Goal: Use online tool/utility: Utilize a website feature to perform a specific function

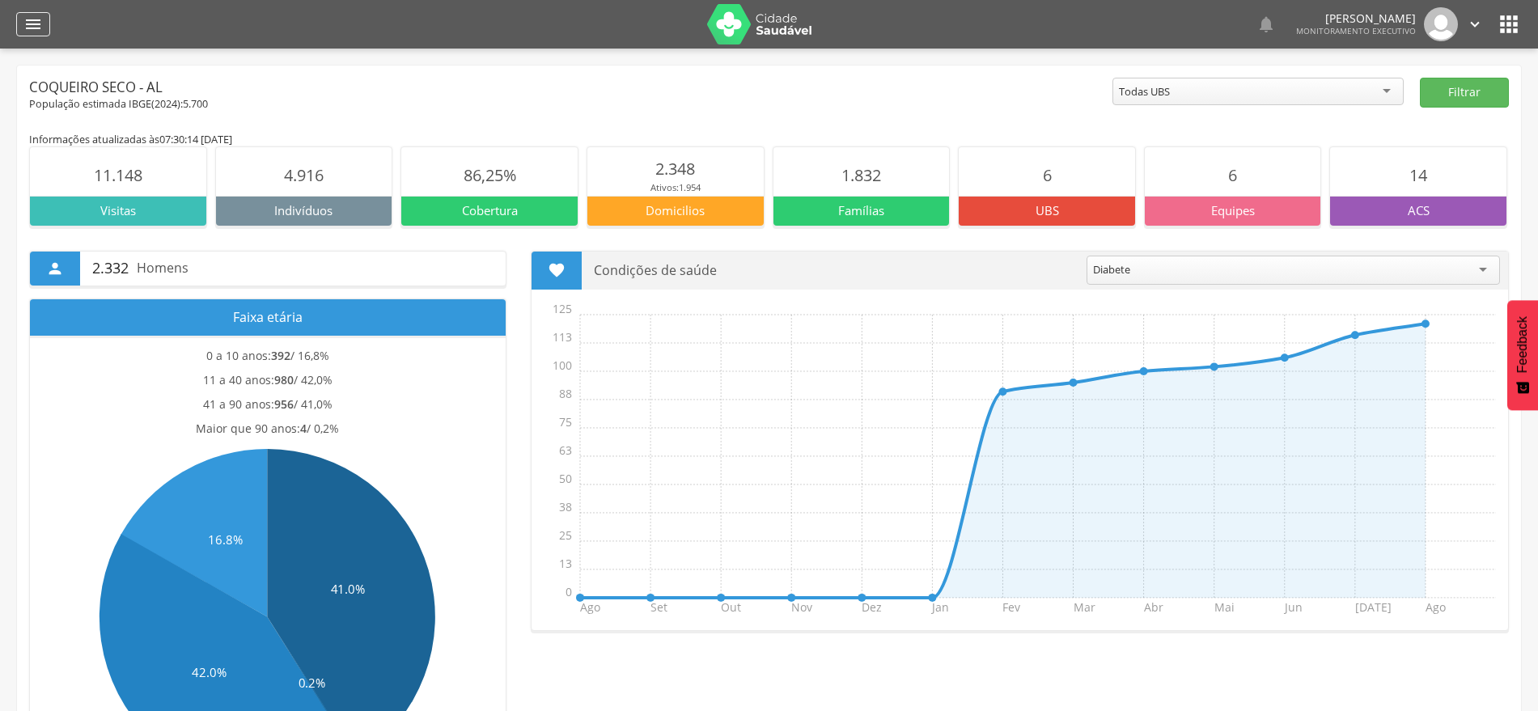
click at [36, 29] on icon "" at bounding box center [32, 24] width 19 height 19
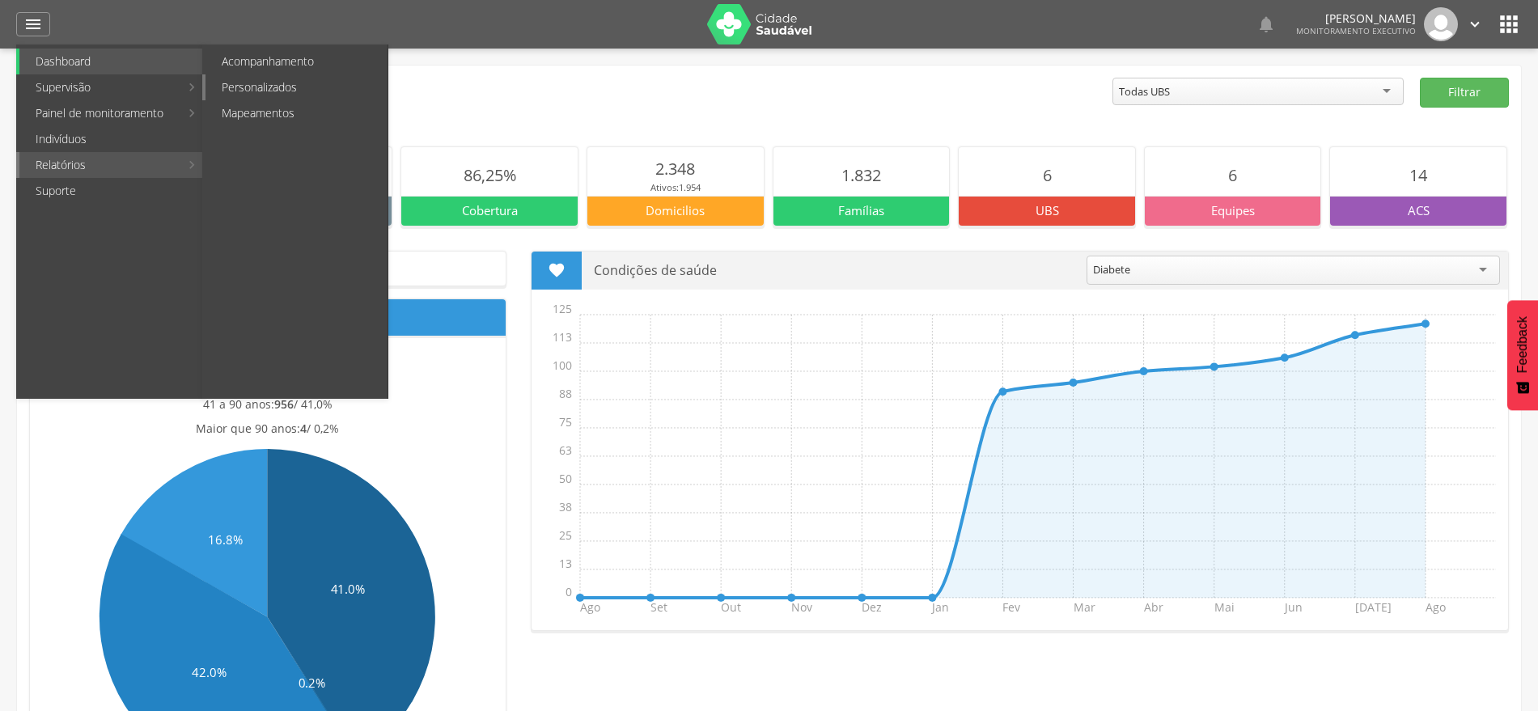
click at [294, 88] on link "Personalizados" at bounding box center [296, 87] width 182 height 26
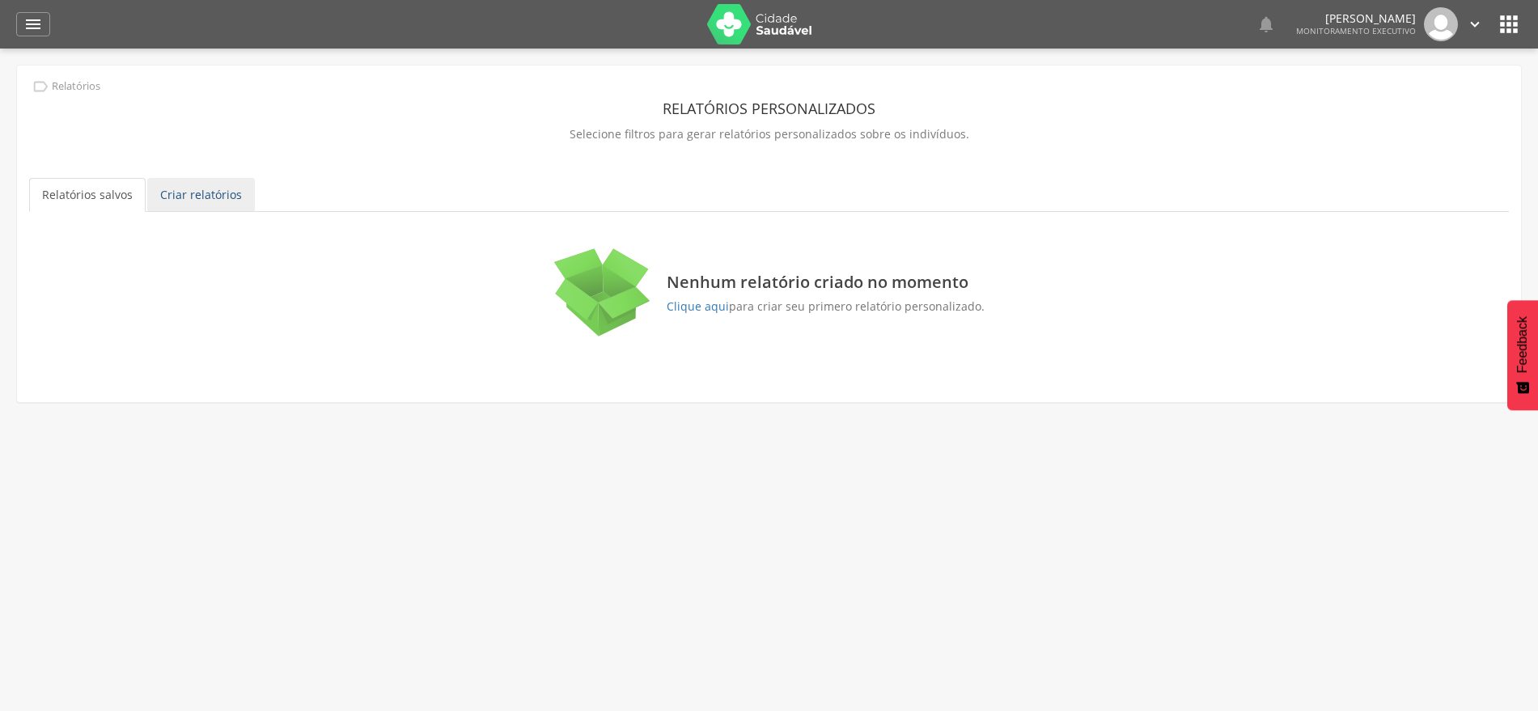
click at [227, 201] on link "Criar relatórios" at bounding box center [201, 195] width 108 height 34
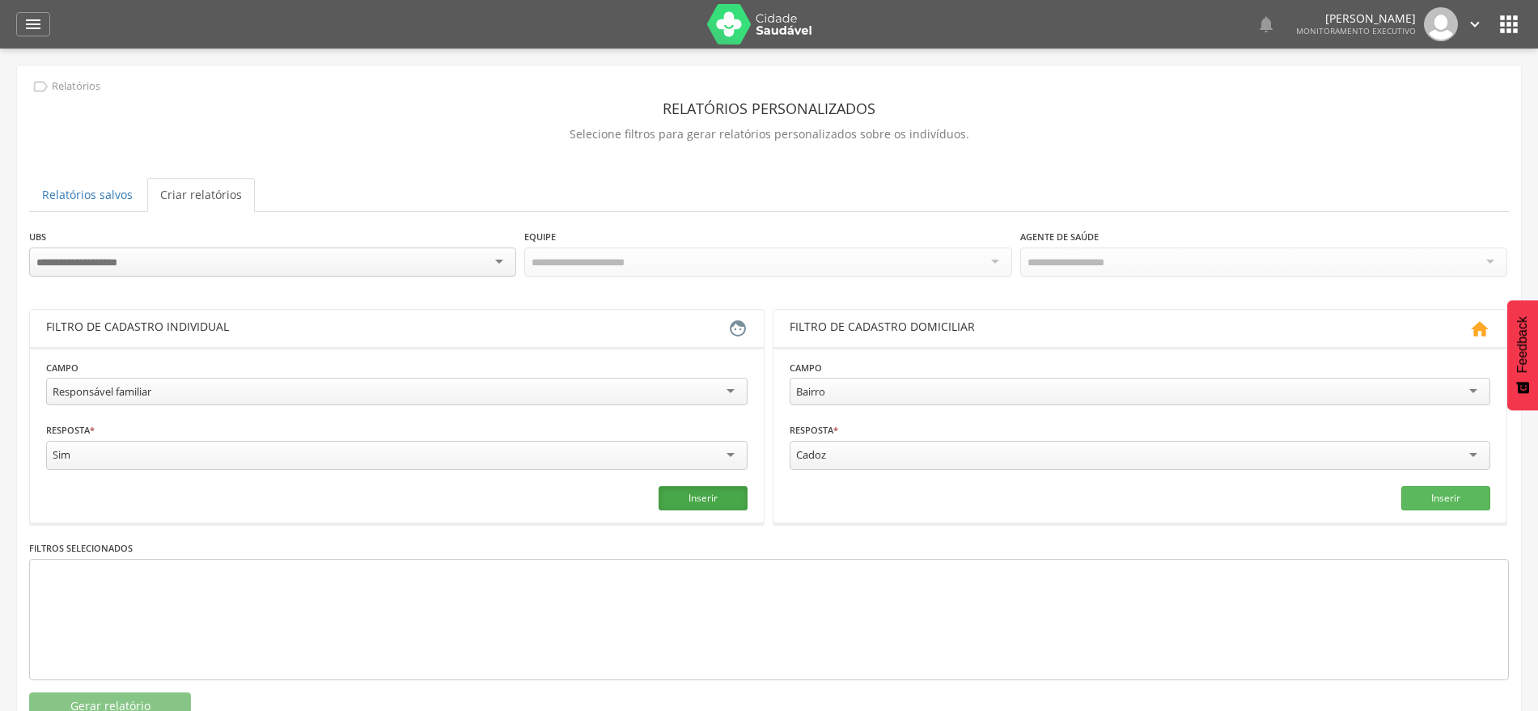
drag, startPoint x: 712, startPoint y: 497, endPoint x: 666, endPoint y: 503, distance: 46.6
click at [711, 497] on button "Inserir" at bounding box center [703, 498] width 89 height 24
click at [156, 702] on button "Gerar relatório" at bounding box center [110, 707] width 162 height 28
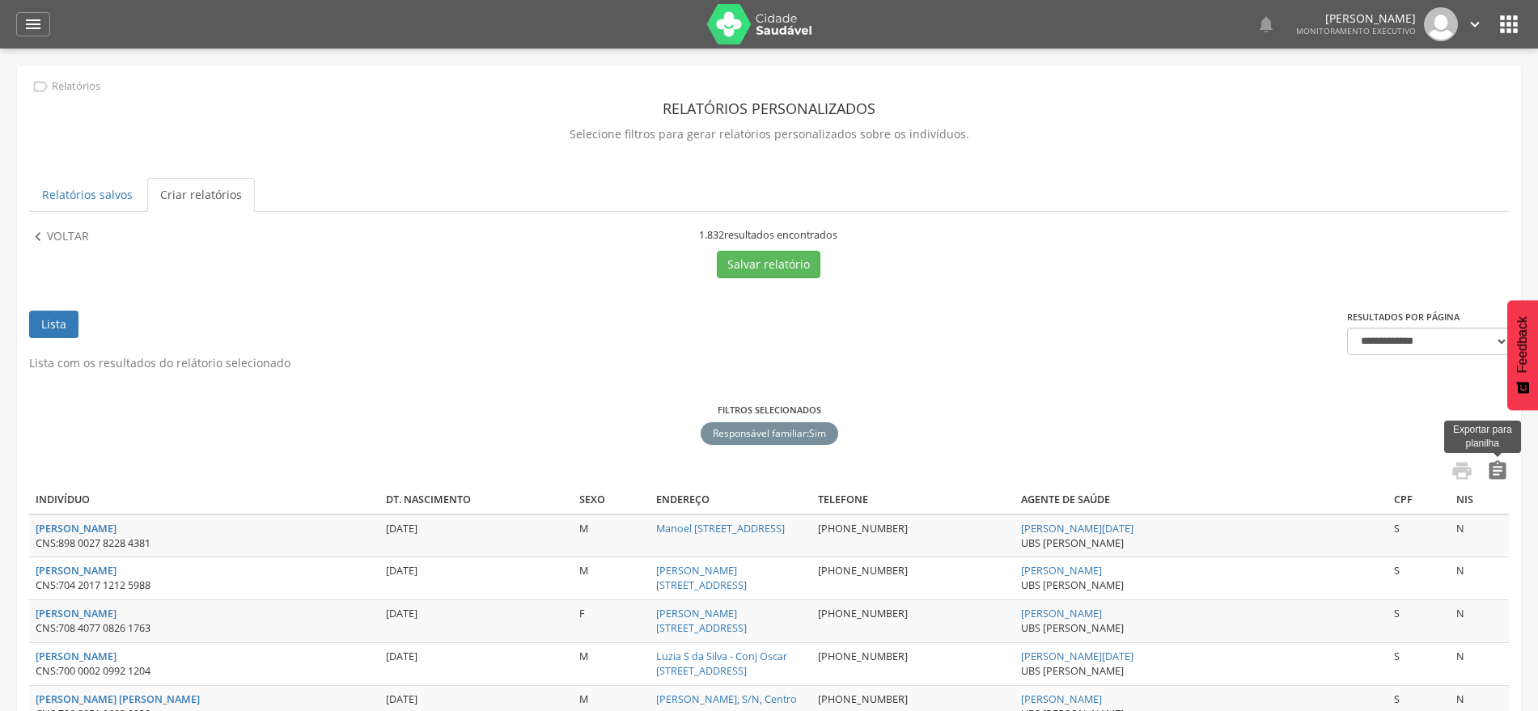
click at [1502, 472] on icon "" at bounding box center [1497, 471] width 23 height 23
click at [55, 238] on p "Voltar" at bounding box center [68, 237] width 42 height 18
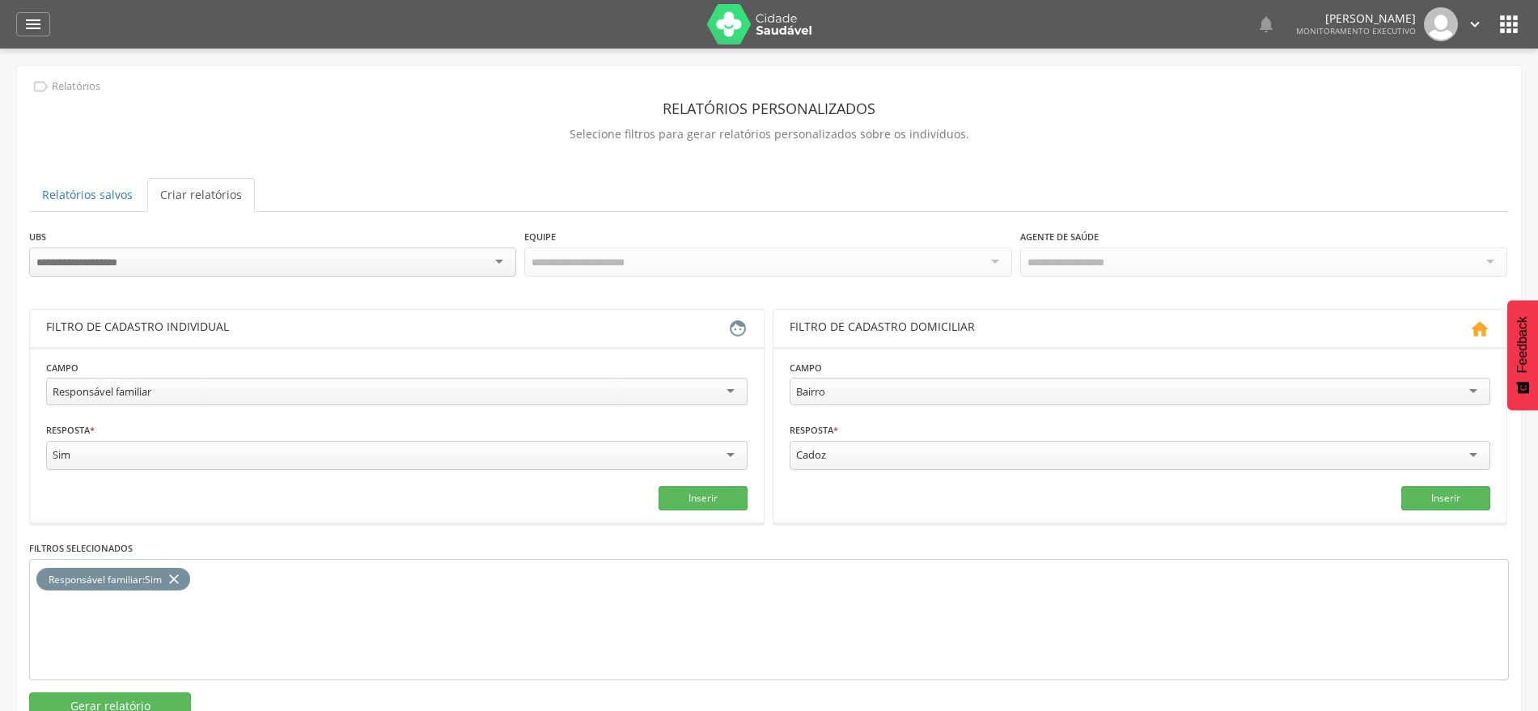
click at [270, 387] on div "Responsável familiar" at bounding box center [396, 392] width 701 height 28
click at [310, 450] on input "text" at bounding box center [219, 455] width 346 height 28
type input "*"
click at [519, 455] on input "text" at bounding box center [573, 455] width 346 height 28
type input "***"
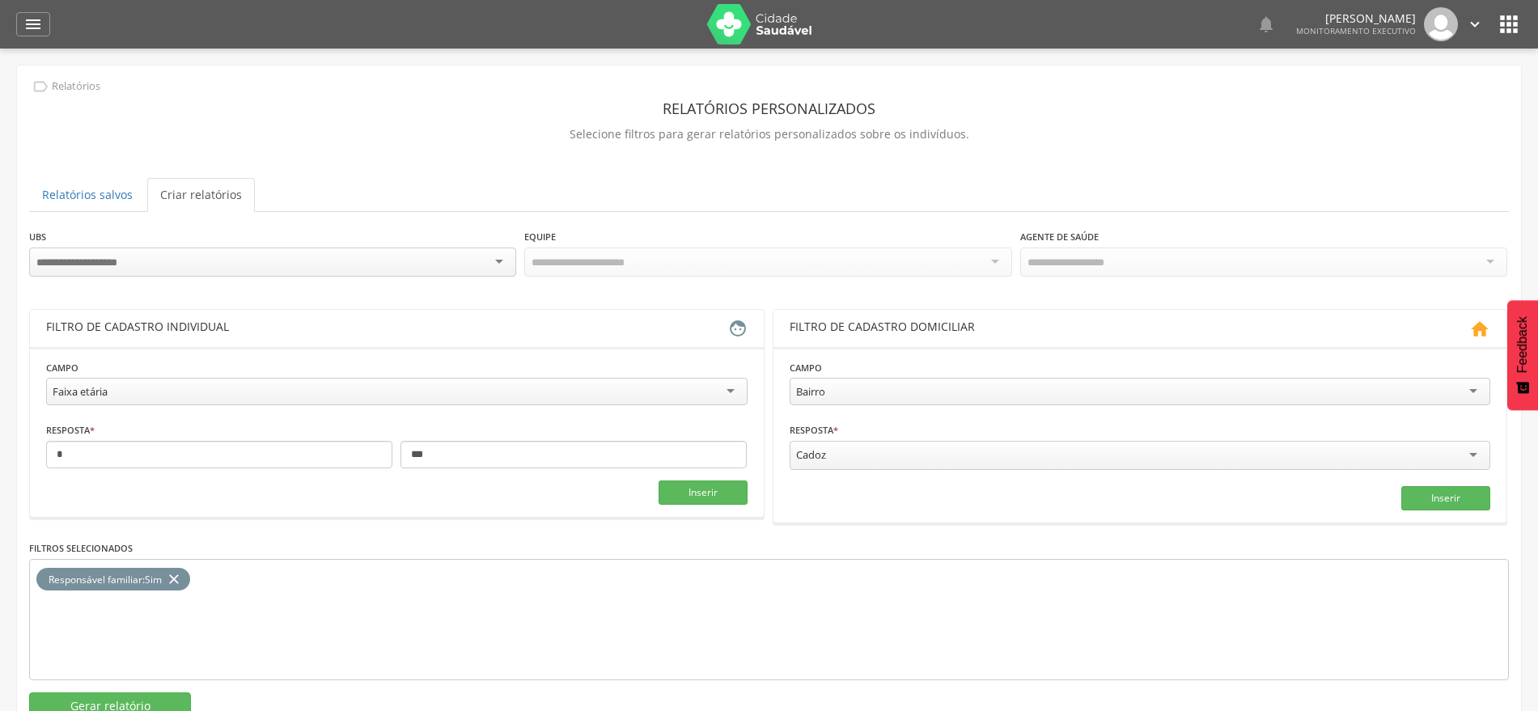
click at [179, 576] on icon "close" at bounding box center [174, 579] width 16 height 23
drag, startPoint x: 698, startPoint y: 483, endPoint x: 684, endPoint y: 492, distance: 17.1
click at [698, 483] on button "Inserir" at bounding box center [703, 493] width 89 height 24
click at [136, 697] on button "Gerar relatório" at bounding box center [110, 707] width 162 height 28
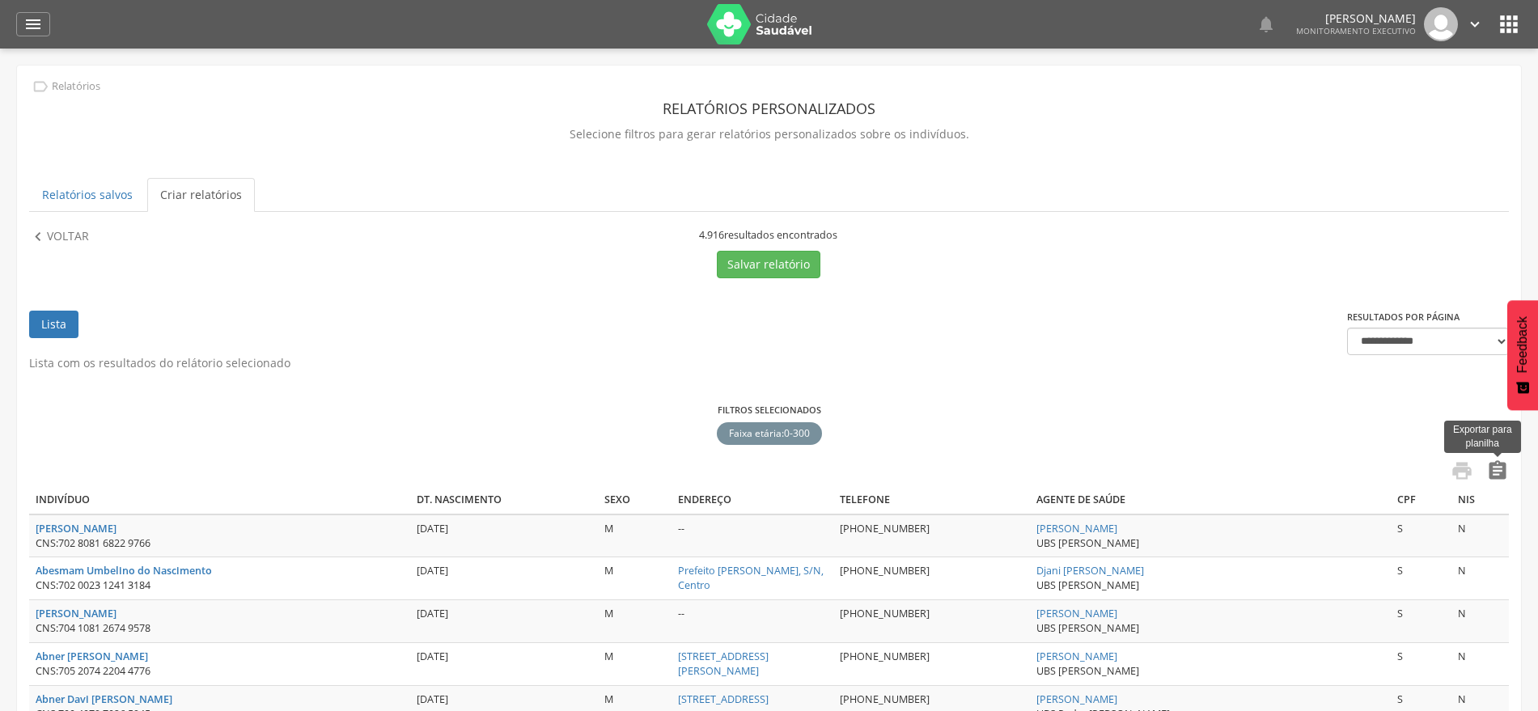
click at [1500, 476] on icon "" at bounding box center [1497, 471] width 23 height 23
